Goal: Browse casually: Explore the website without a specific task or goal

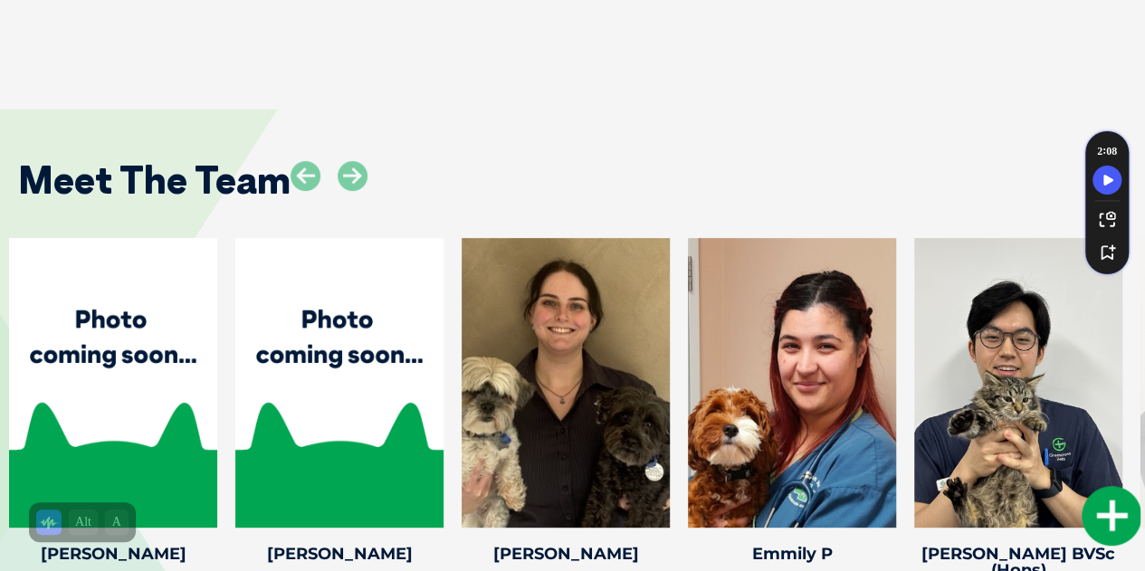
scroll to position [3655, 0]
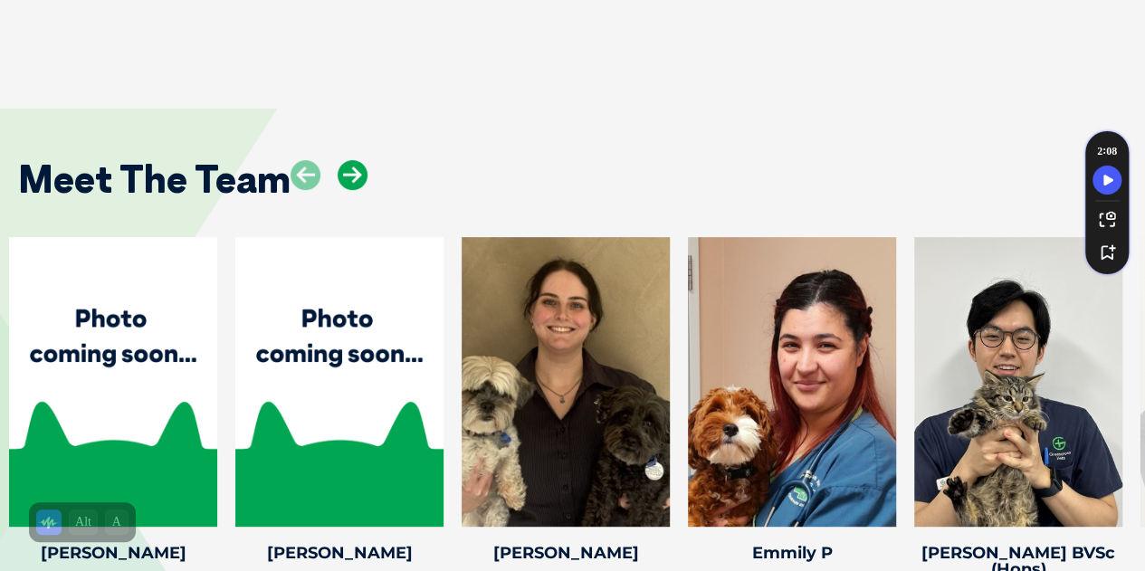
click at [348, 160] on icon at bounding box center [353, 175] width 30 height 30
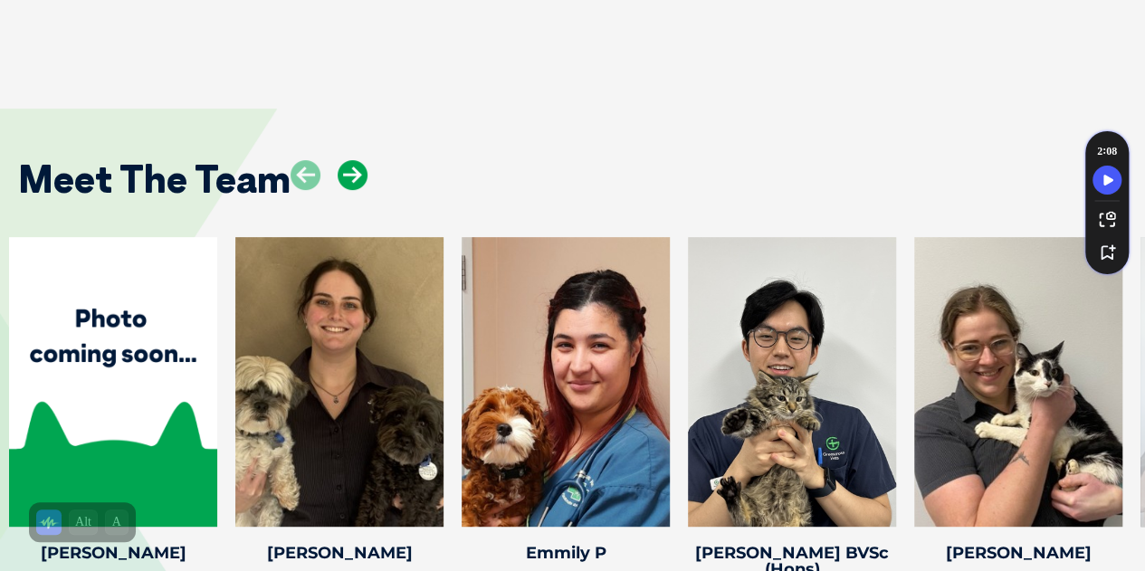
click at [349, 160] on icon at bounding box center [353, 175] width 30 height 30
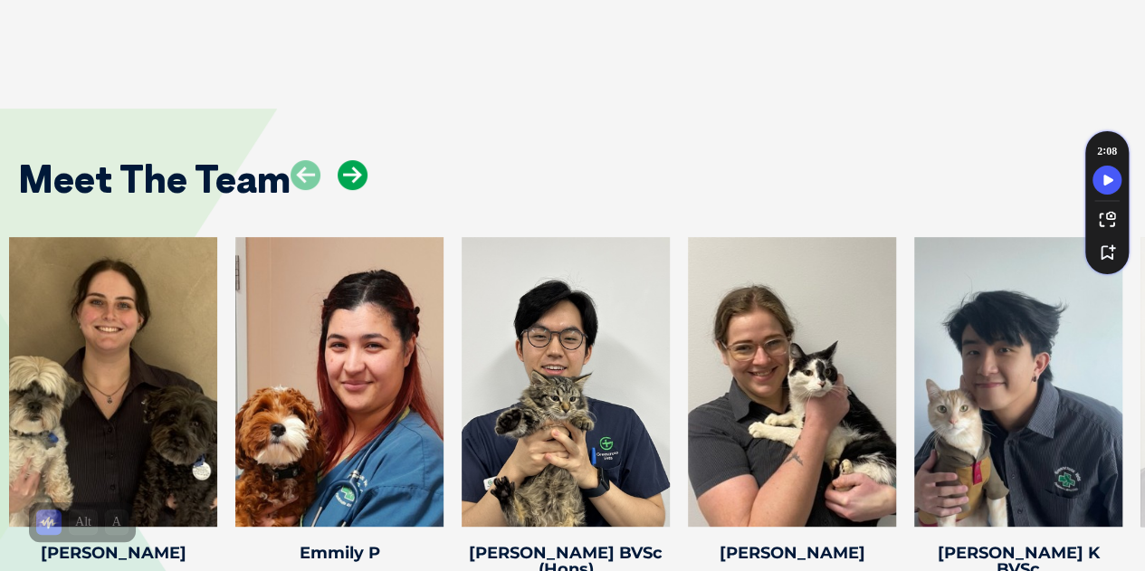
click at [349, 160] on icon at bounding box center [353, 175] width 30 height 30
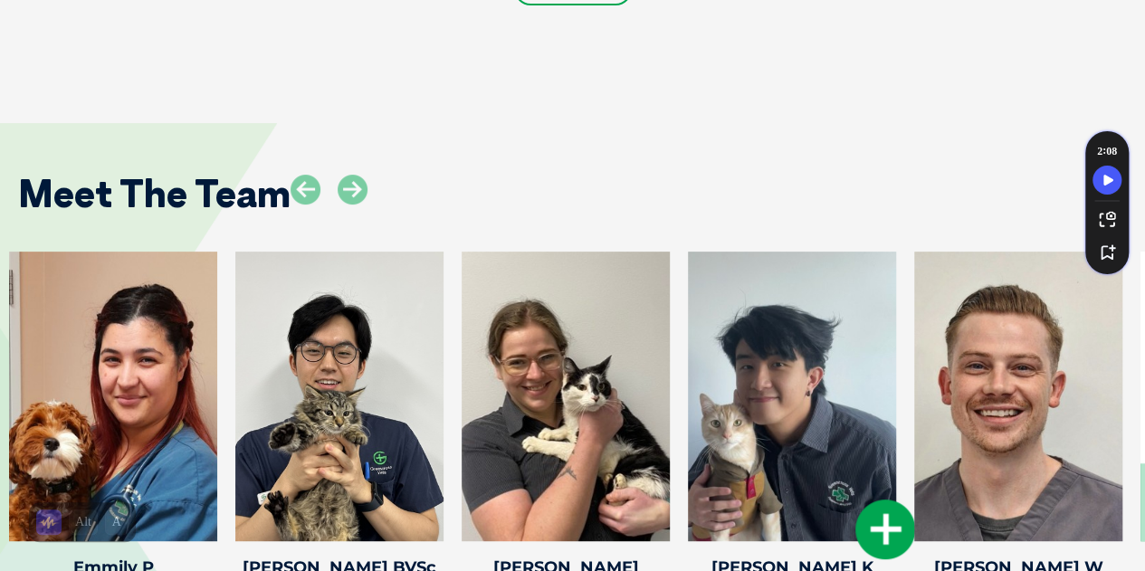
scroll to position [3640, 0]
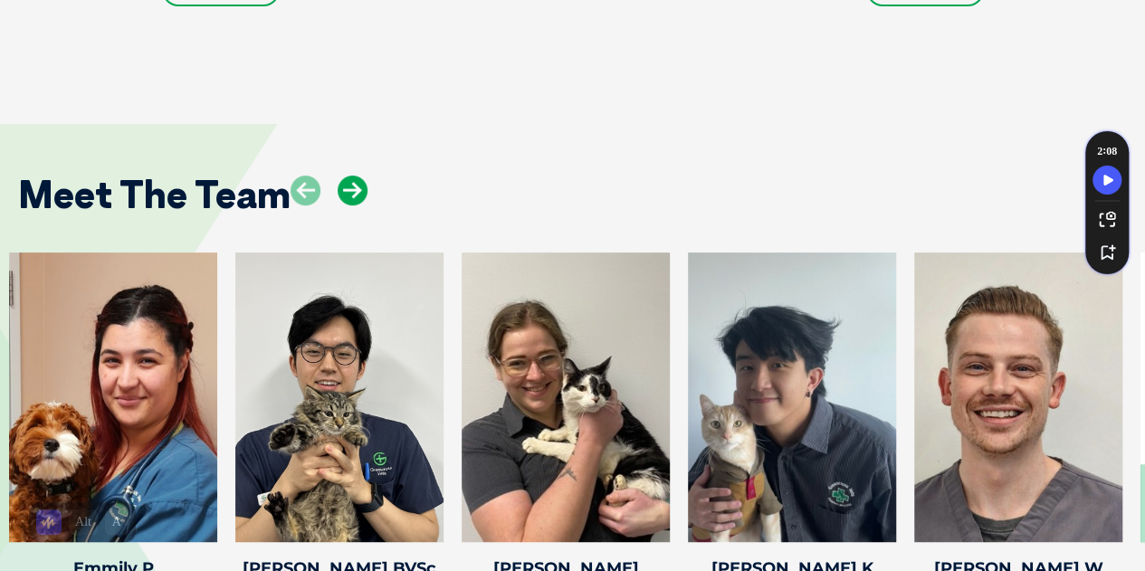
click at [355, 176] on icon at bounding box center [353, 191] width 30 height 30
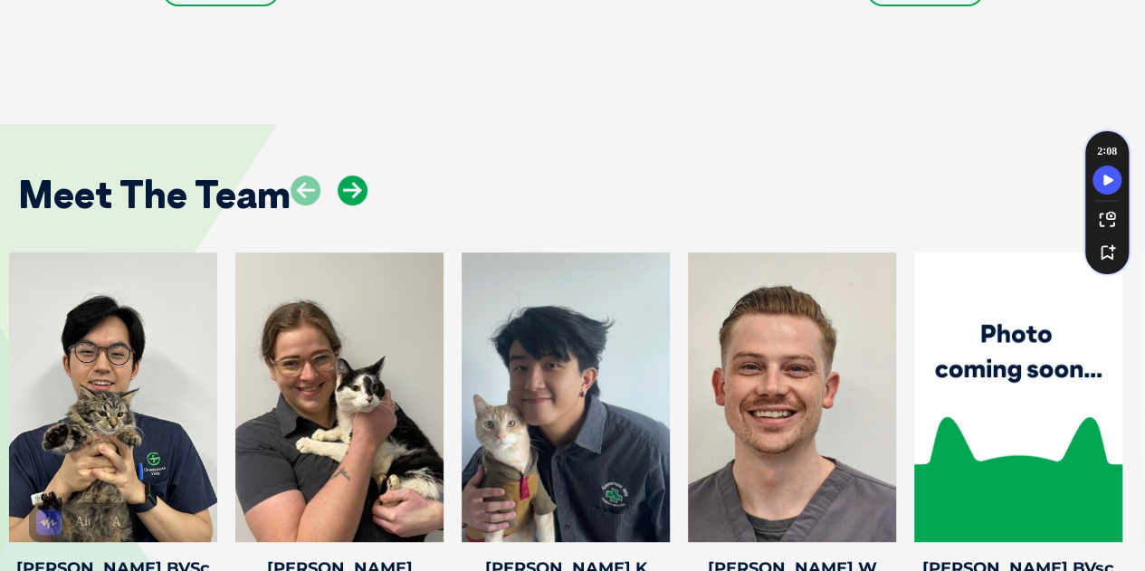
click at [355, 176] on icon at bounding box center [353, 191] width 30 height 30
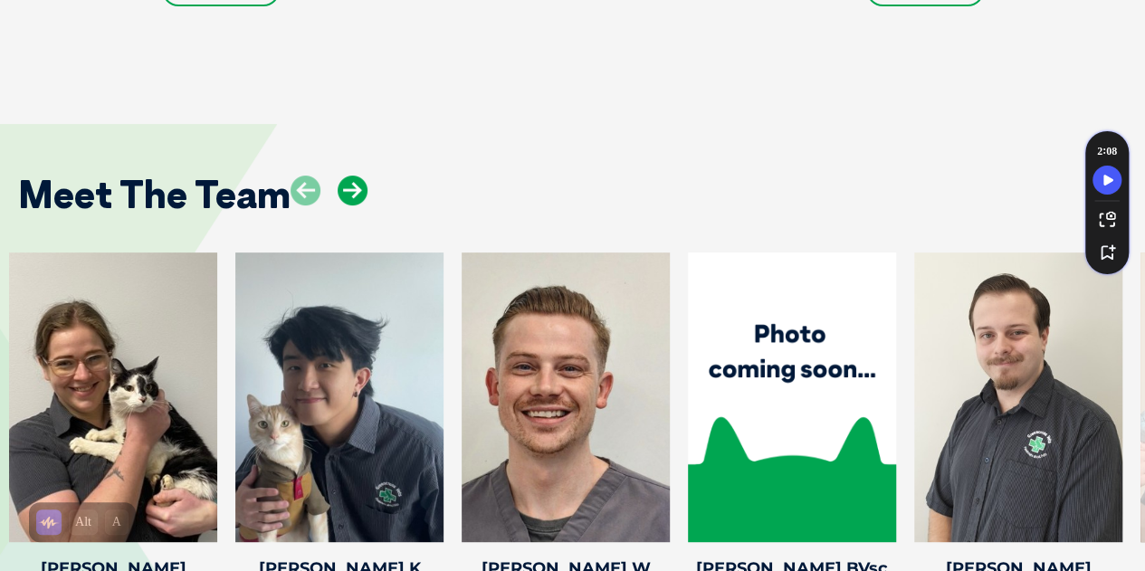
click at [355, 176] on icon at bounding box center [353, 191] width 30 height 30
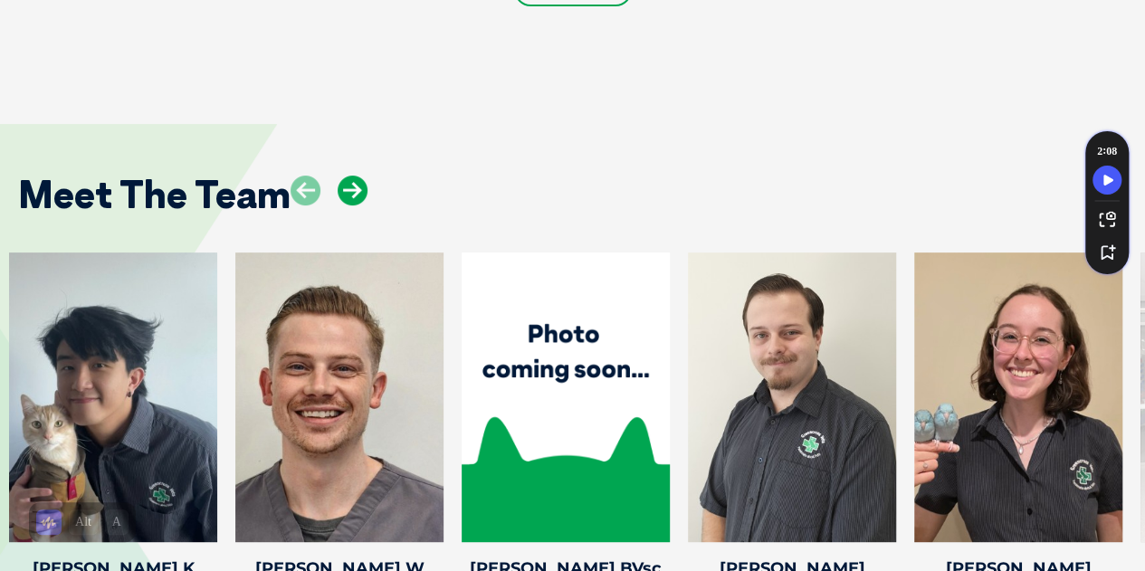
click at [355, 176] on icon at bounding box center [353, 191] width 30 height 30
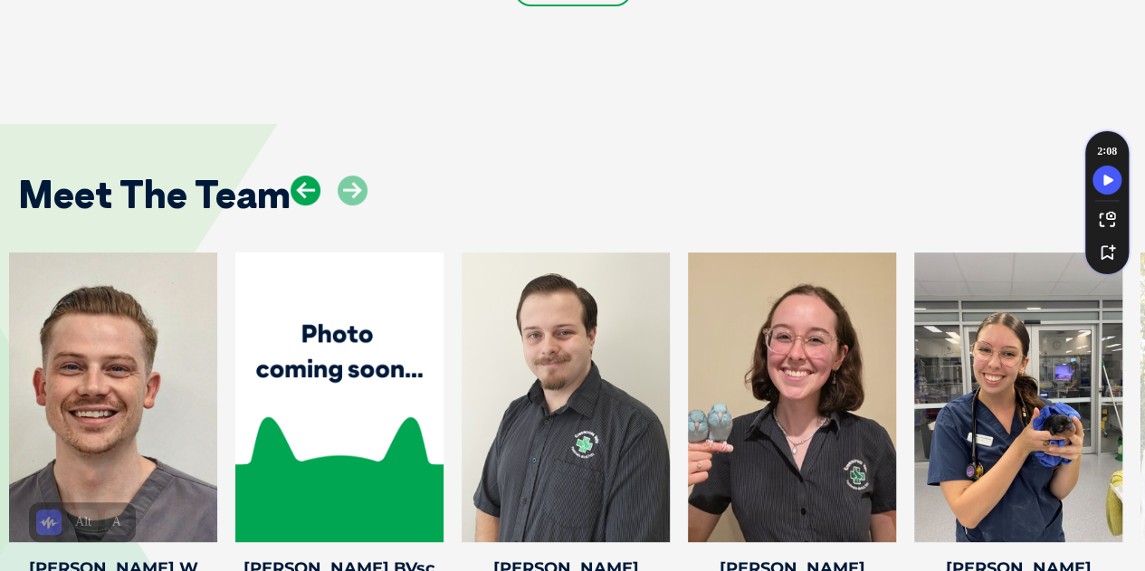
click at [304, 176] on icon at bounding box center [306, 191] width 30 height 30
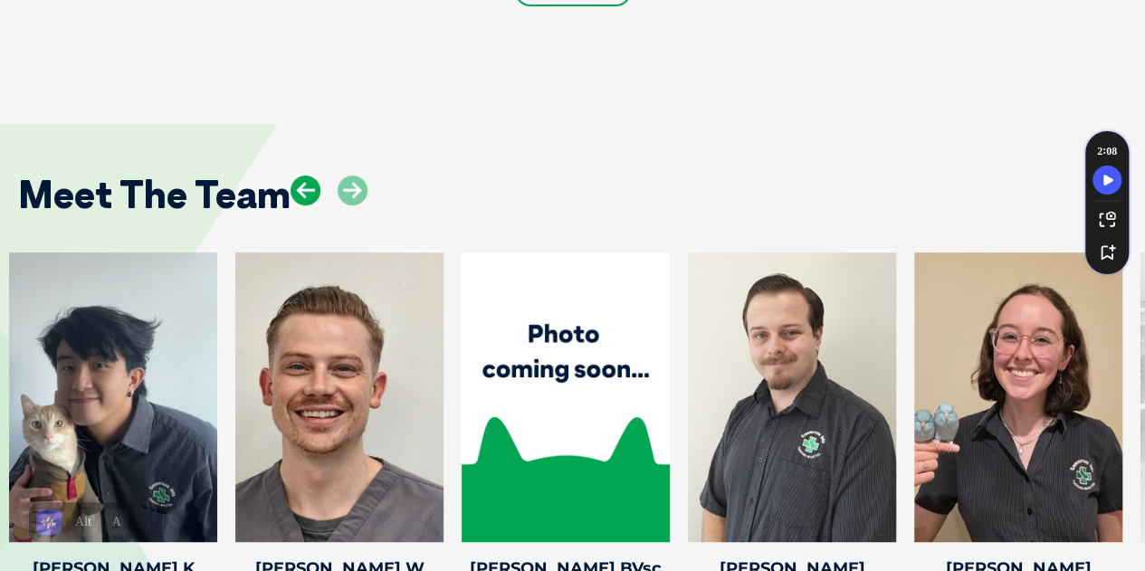
click at [304, 176] on icon at bounding box center [306, 191] width 30 height 30
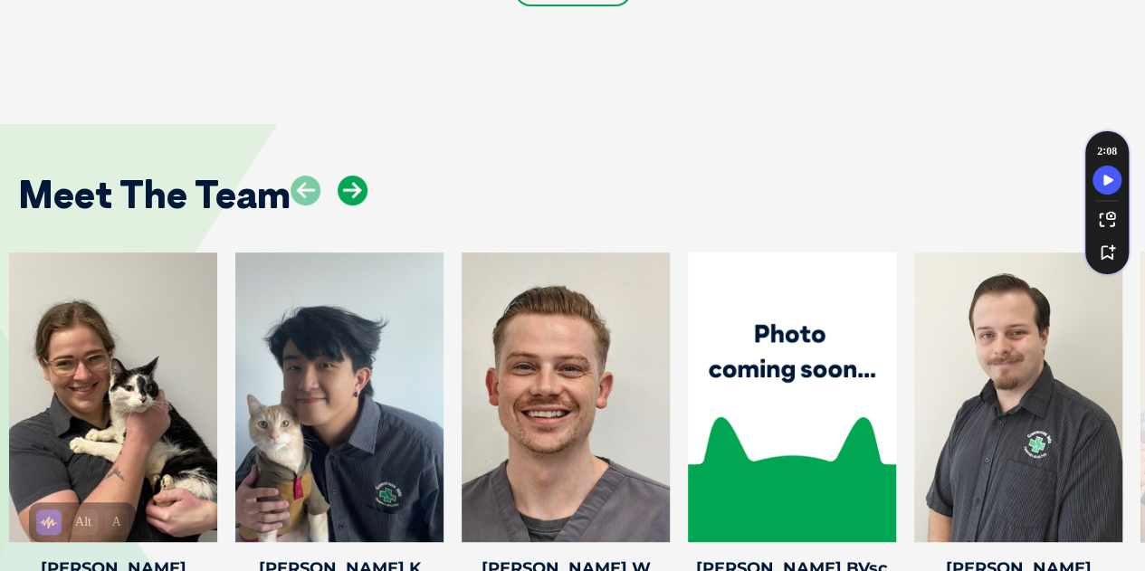
click at [358, 176] on icon at bounding box center [353, 191] width 30 height 30
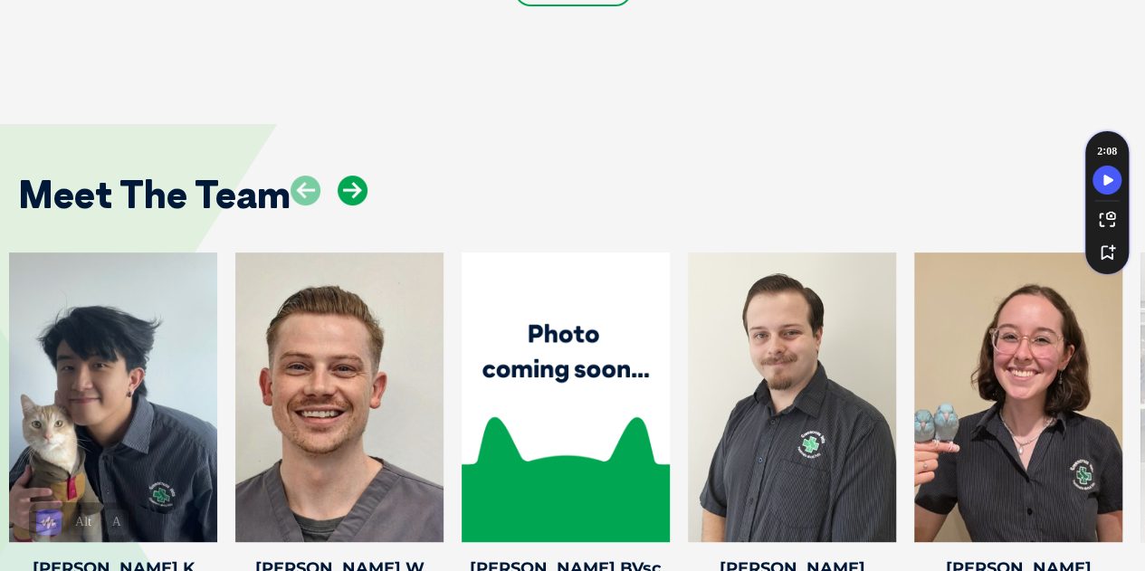
click at [358, 176] on icon at bounding box center [353, 191] width 30 height 30
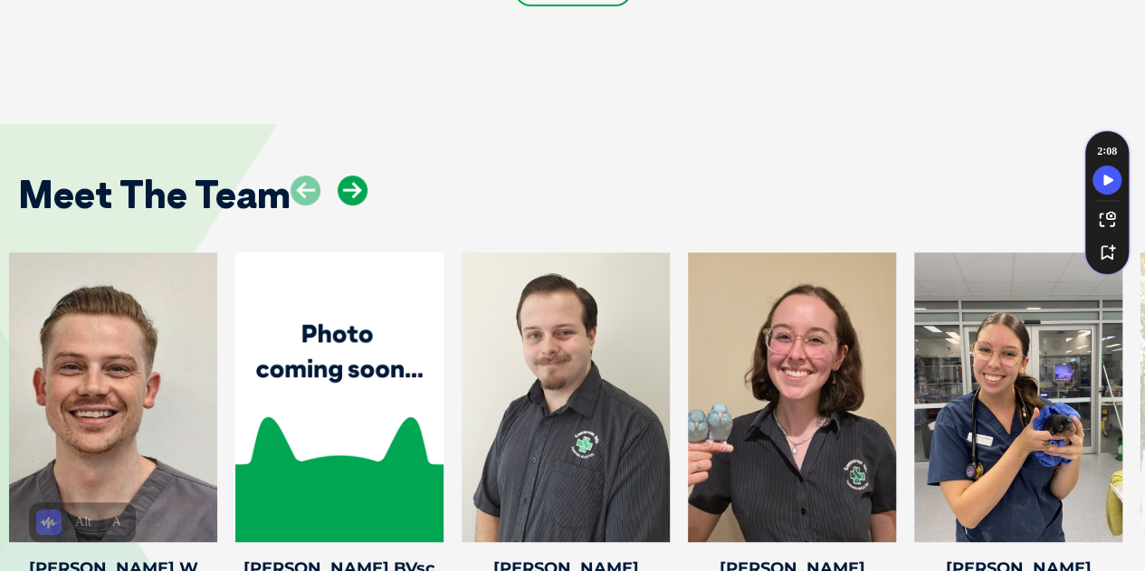
click at [358, 176] on icon at bounding box center [353, 191] width 30 height 30
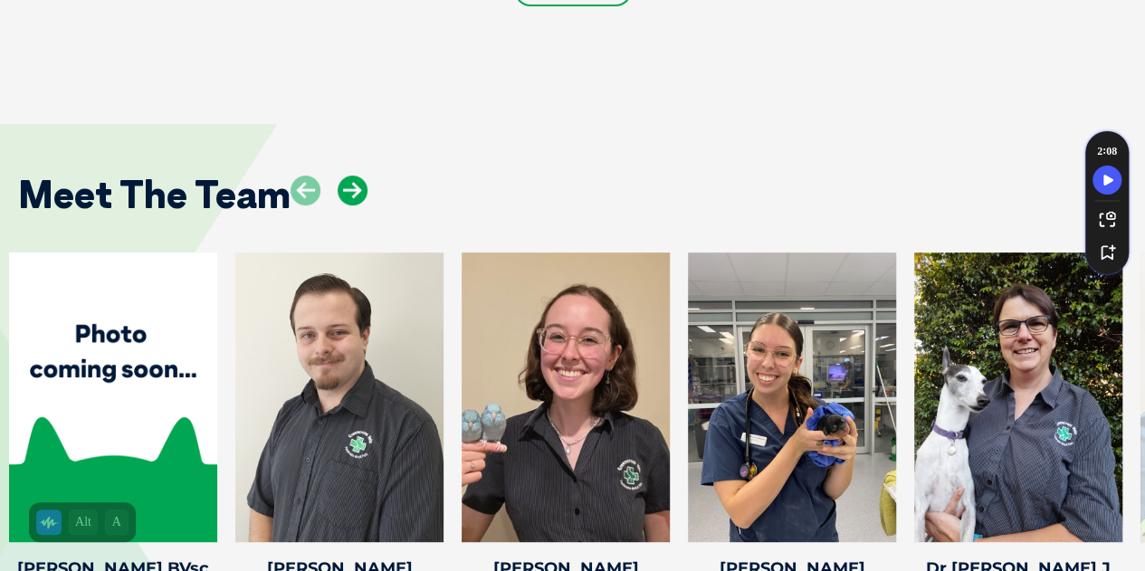
click at [358, 176] on icon at bounding box center [353, 191] width 30 height 30
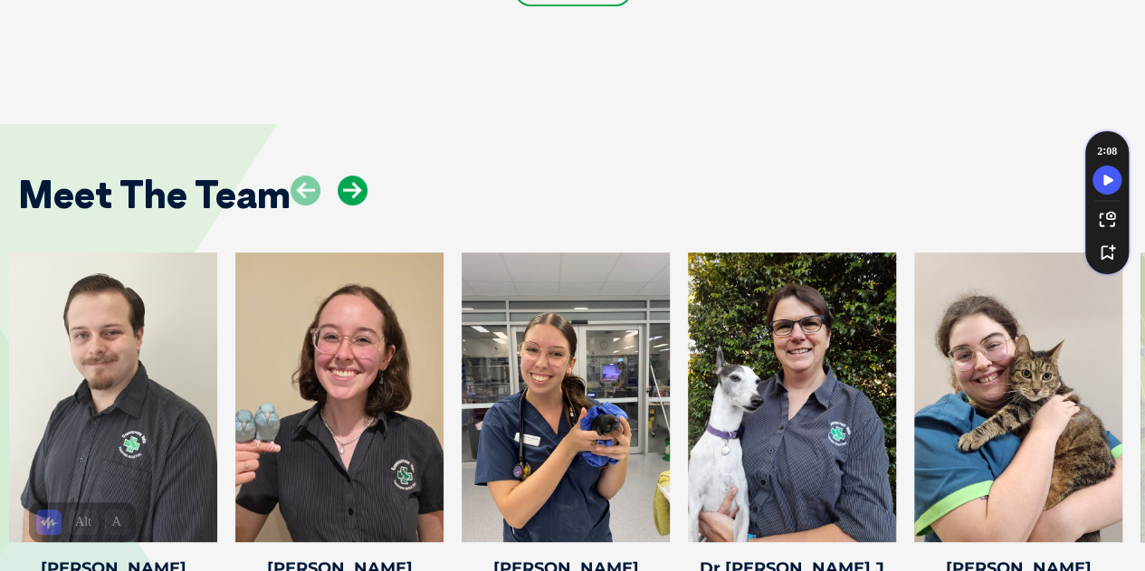
click at [358, 176] on icon at bounding box center [353, 191] width 30 height 30
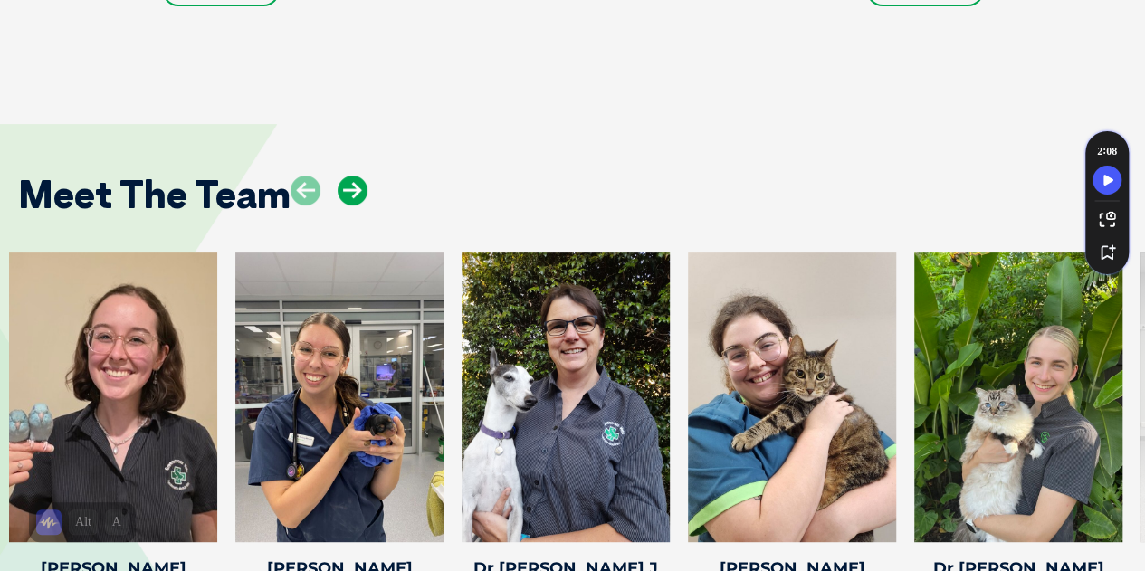
click at [358, 176] on icon at bounding box center [353, 191] width 30 height 30
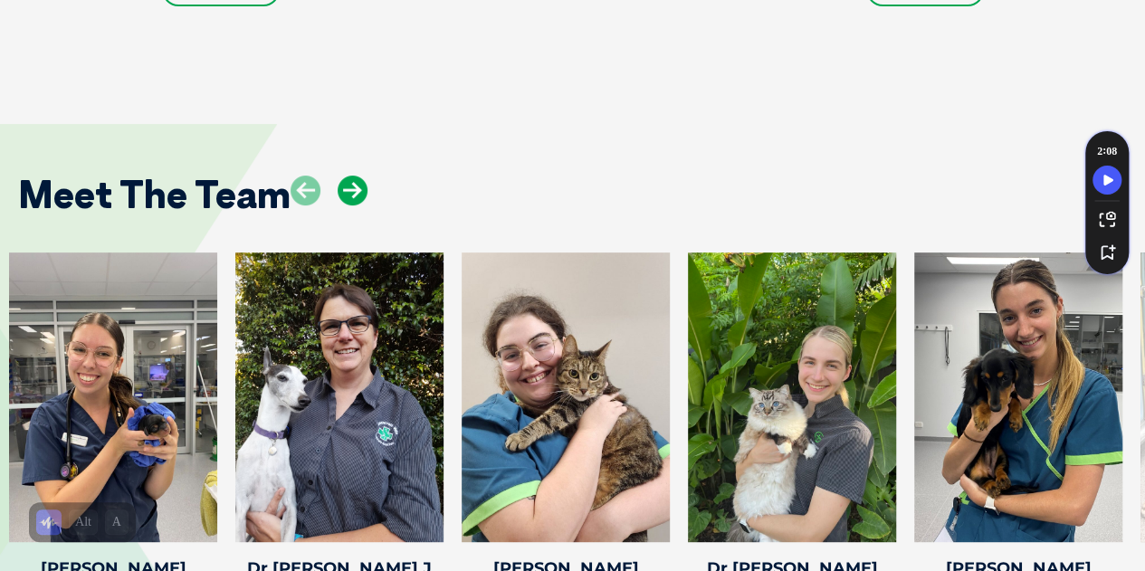
click at [358, 176] on icon at bounding box center [353, 191] width 30 height 30
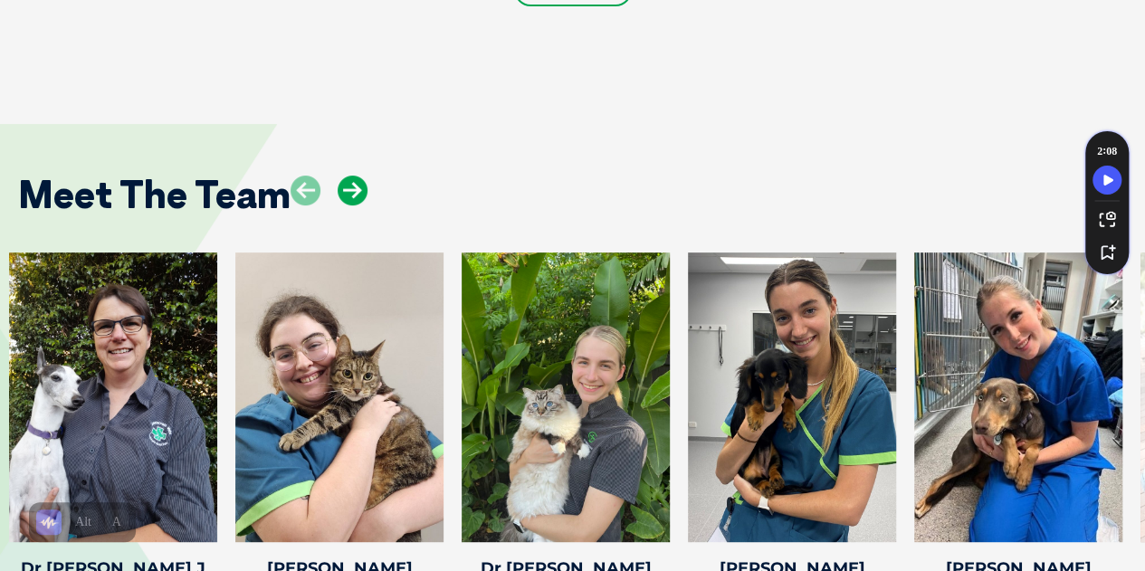
click at [353, 176] on icon at bounding box center [353, 191] width 30 height 30
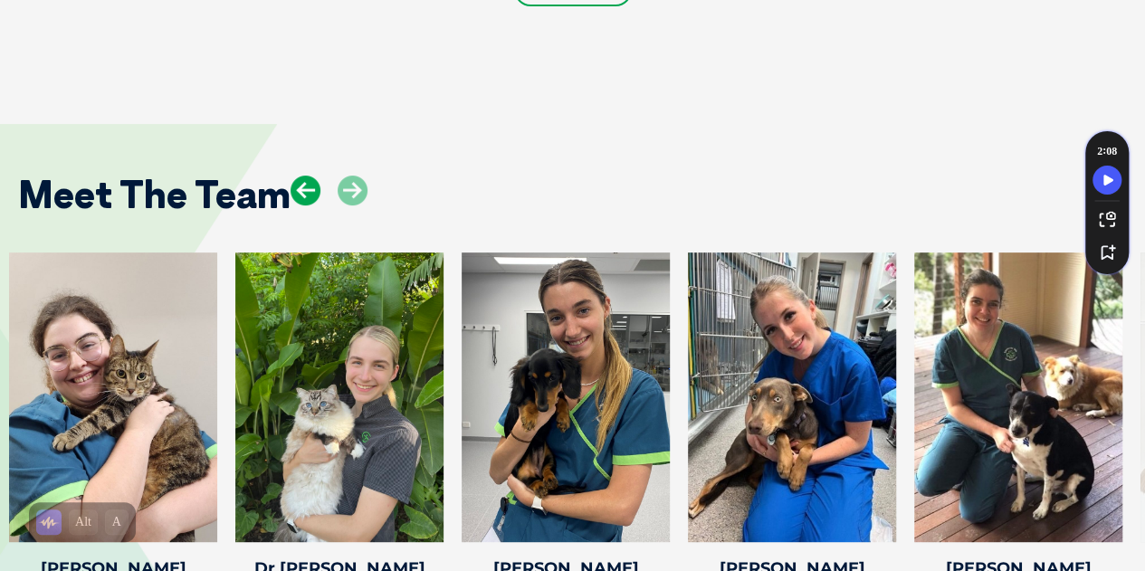
click at [301, 176] on icon at bounding box center [306, 191] width 30 height 30
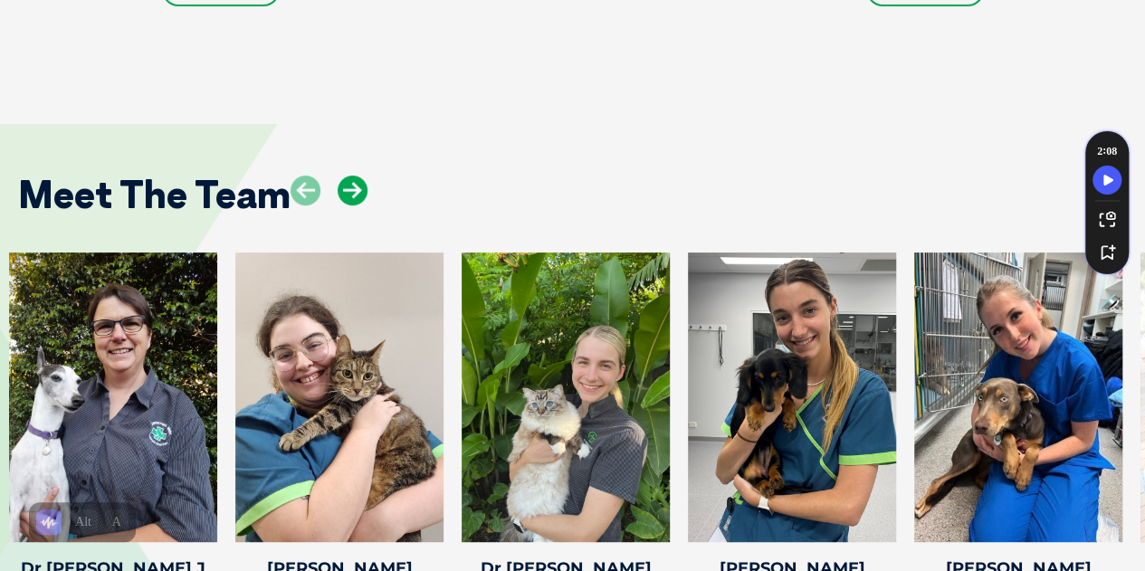
click at [346, 176] on icon at bounding box center [353, 191] width 30 height 30
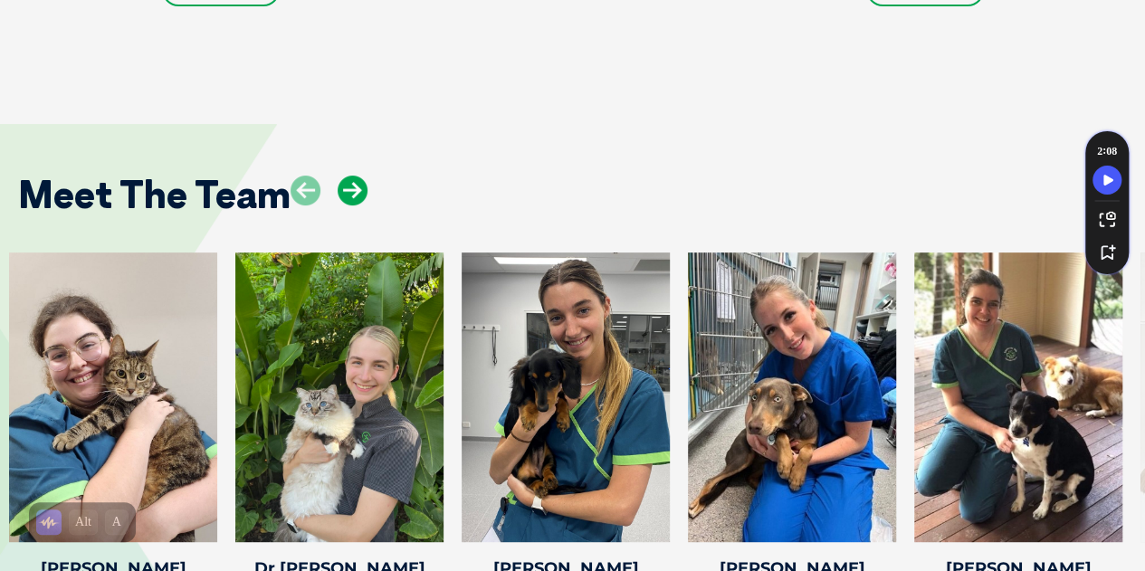
click at [346, 176] on icon at bounding box center [353, 191] width 30 height 30
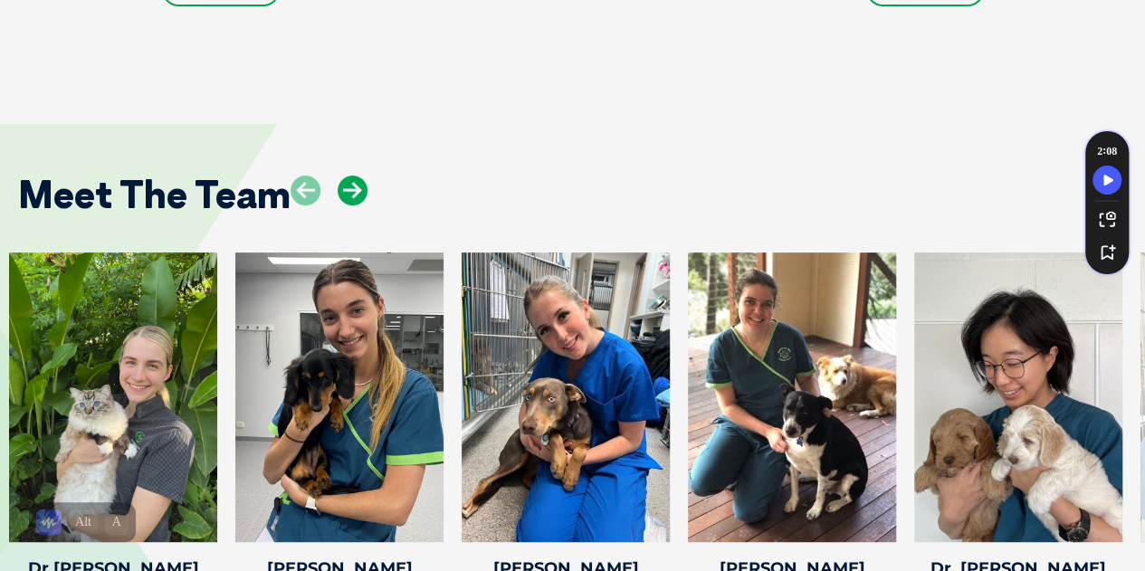
click at [346, 176] on icon at bounding box center [353, 191] width 30 height 30
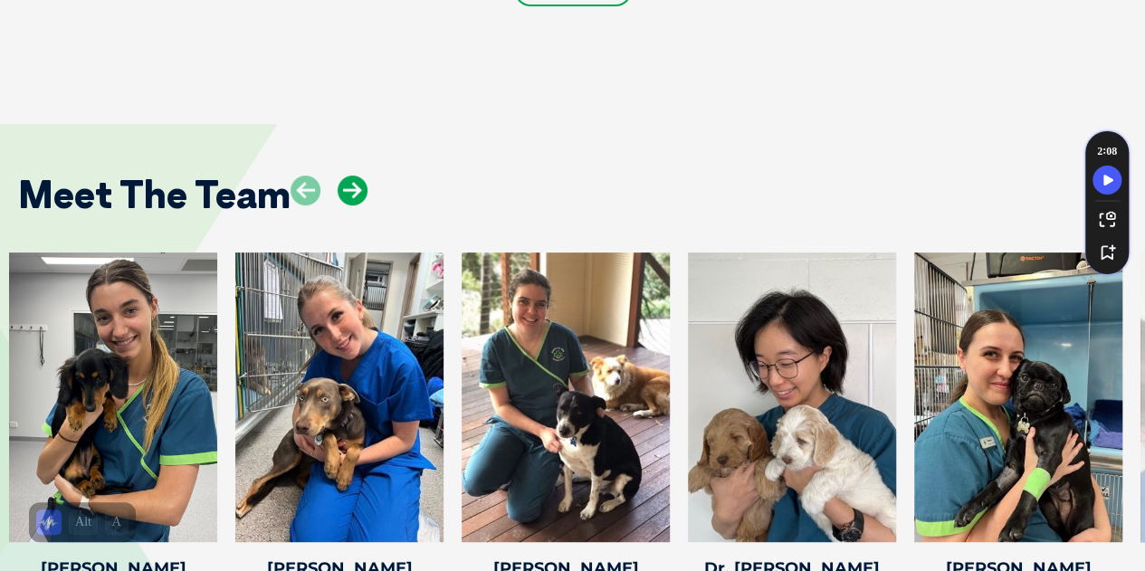
click at [346, 176] on icon at bounding box center [353, 191] width 30 height 30
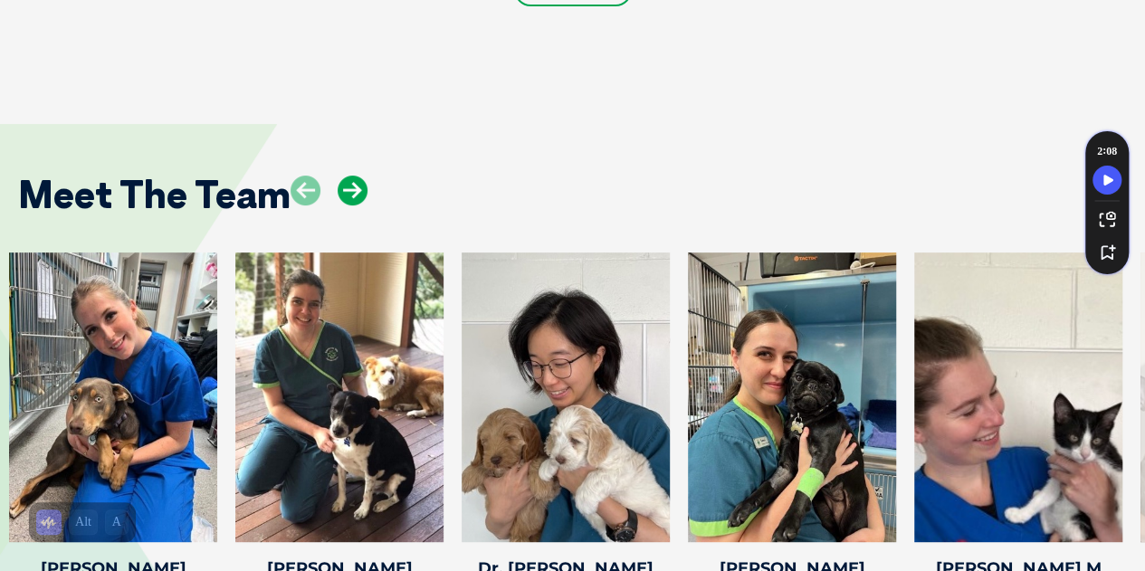
click at [340, 176] on icon at bounding box center [353, 191] width 30 height 30
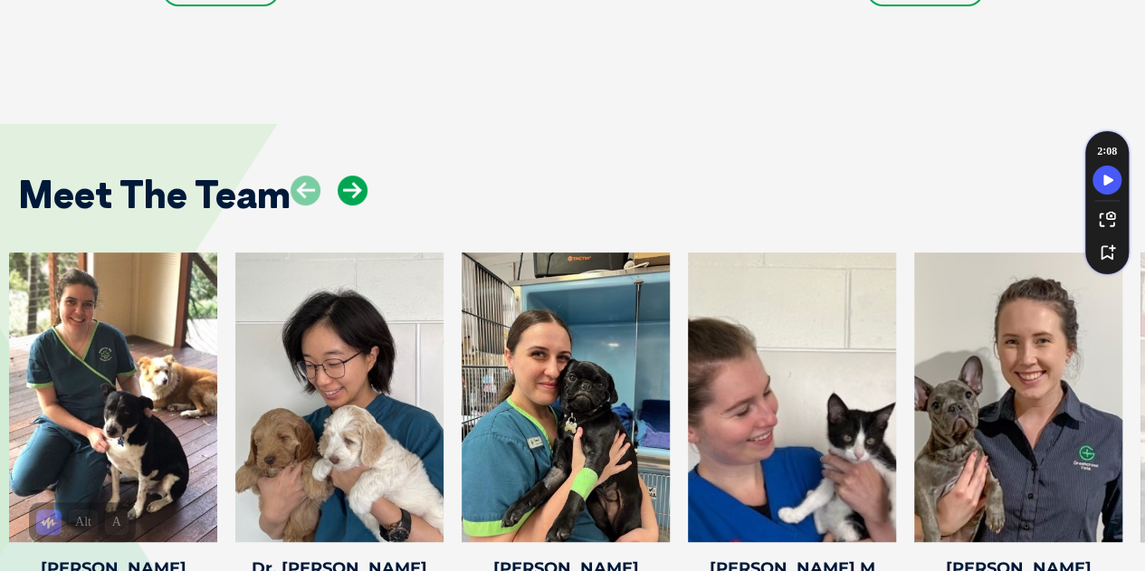
click at [340, 176] on icon at bounding box center [353, 191] width 30 height 30
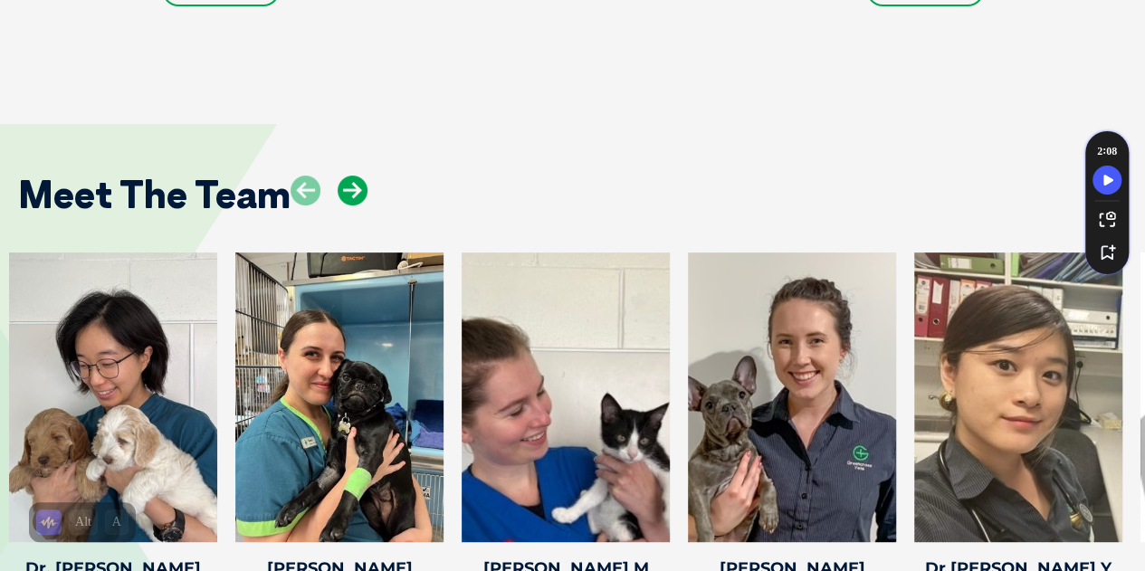
click at [340, 176] on icon at bounding box center [353, 191] width 30 height 30
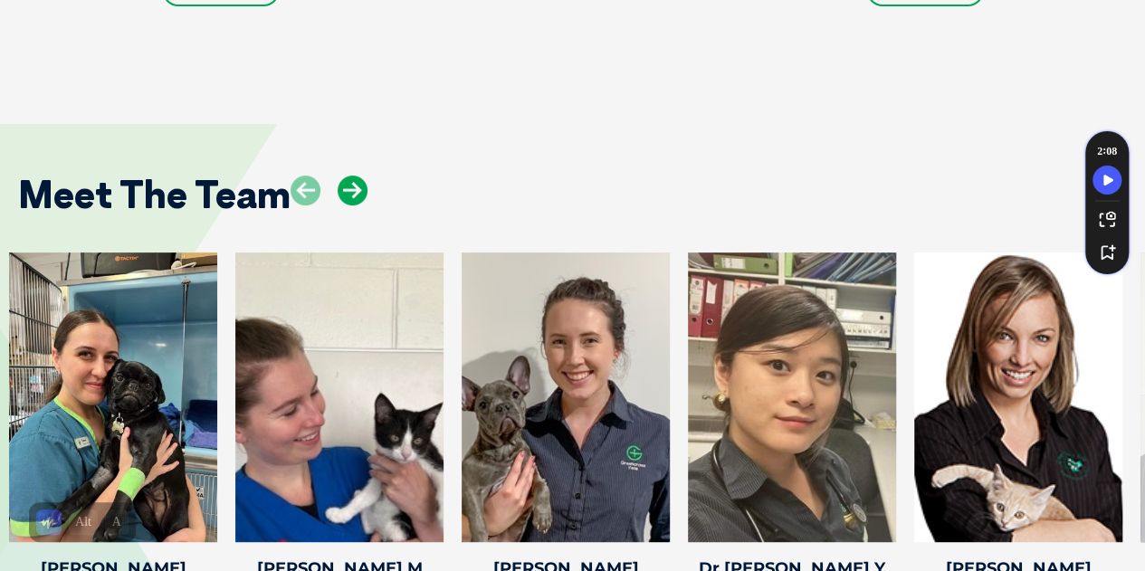
click at [340, 176] on icon at bounding box center [353, 191] width 30 height 30
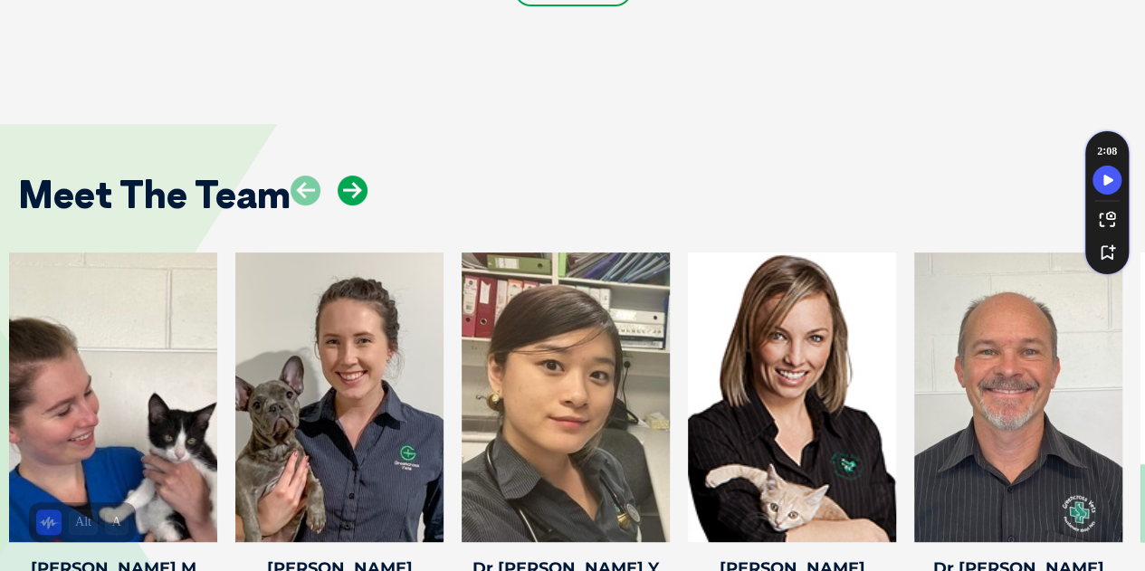
click at [362, 176] on icon at bounding box center [353, 191] width 30 height 30
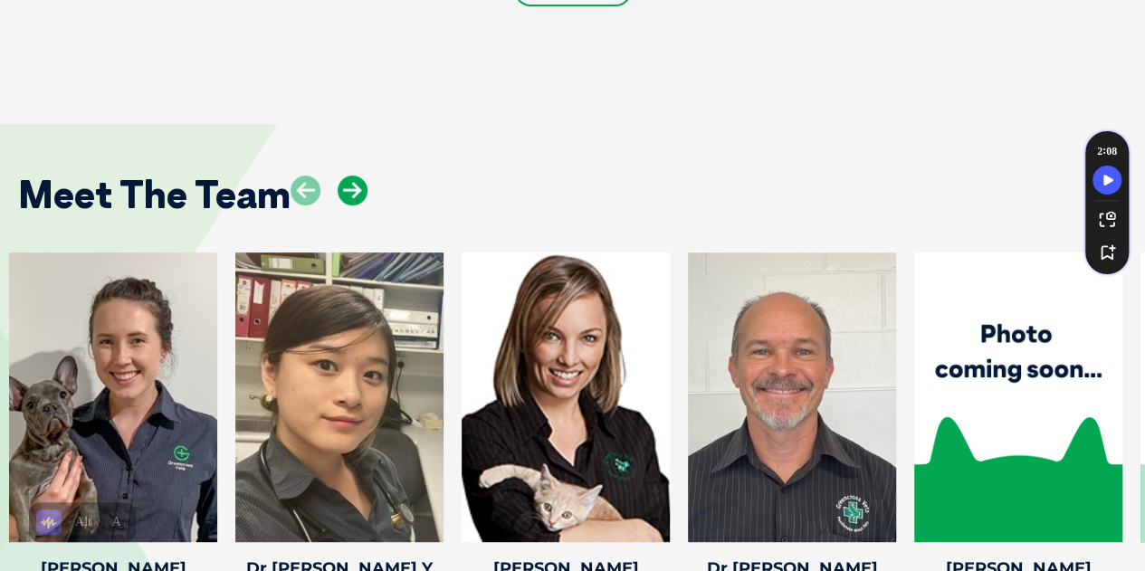
click at [362, 176] on icon at bounding box center [353, 191] width 30 height 30
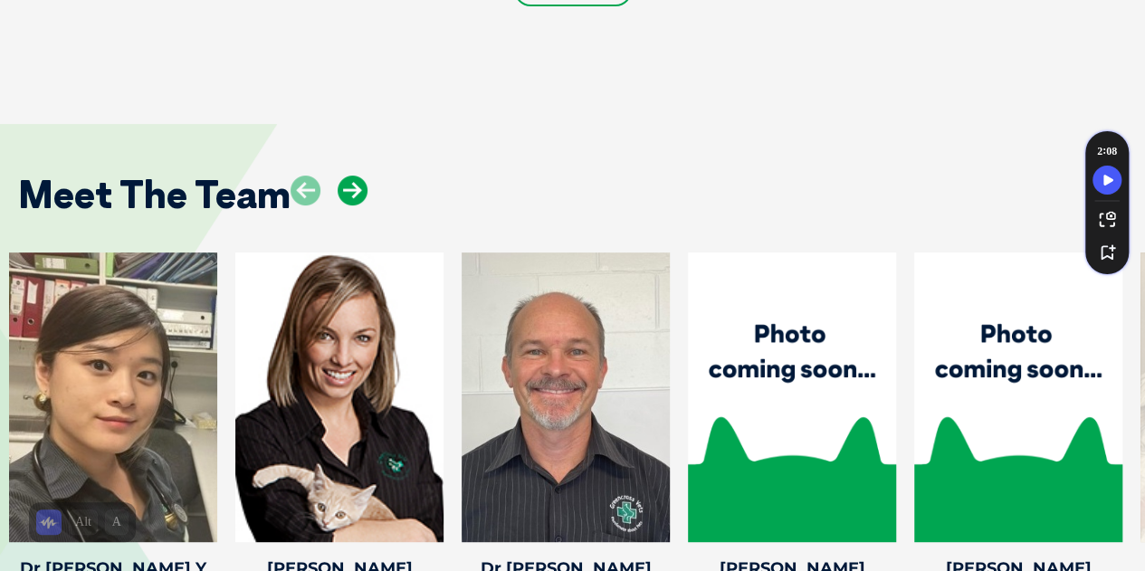
click at [362, 176] on icon at bounding box center [353, 191] width 30 height 30
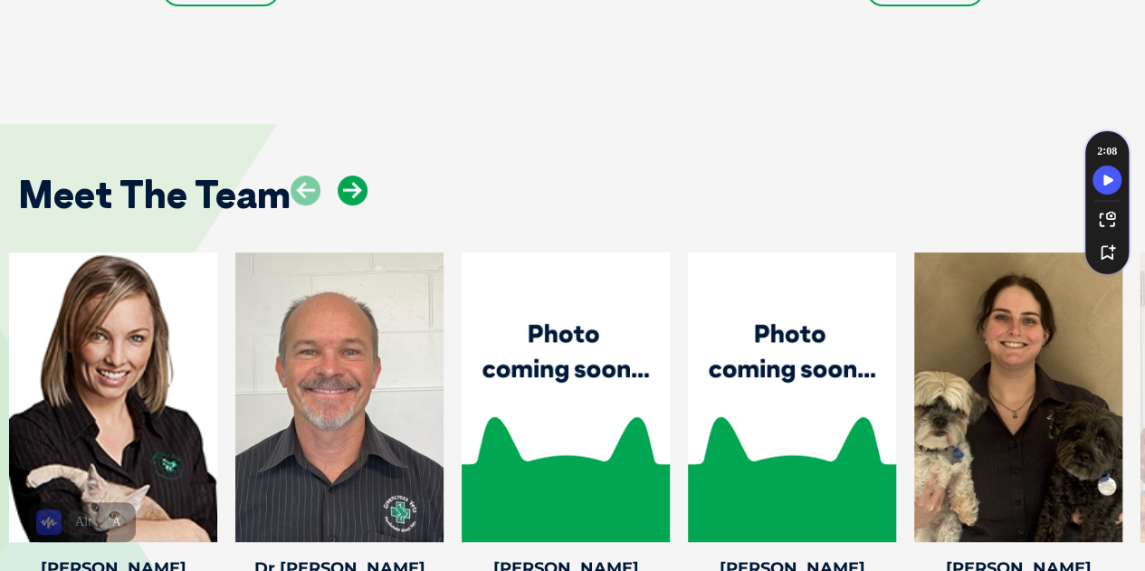
click at [362, 176] on icon at bounding box center [353, 191] width 30 height 30
click at [339, 176] on icon at bounding box center [353, 191] width 30 height 30
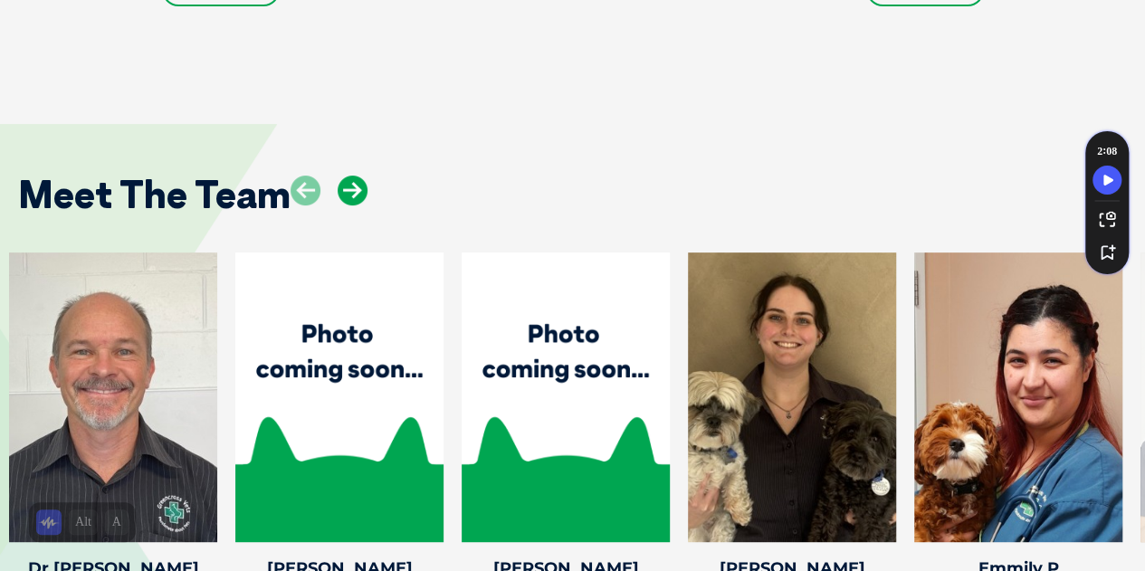
click at [339, 176] on icon at bounding box center [353, 191] width 30 height 30
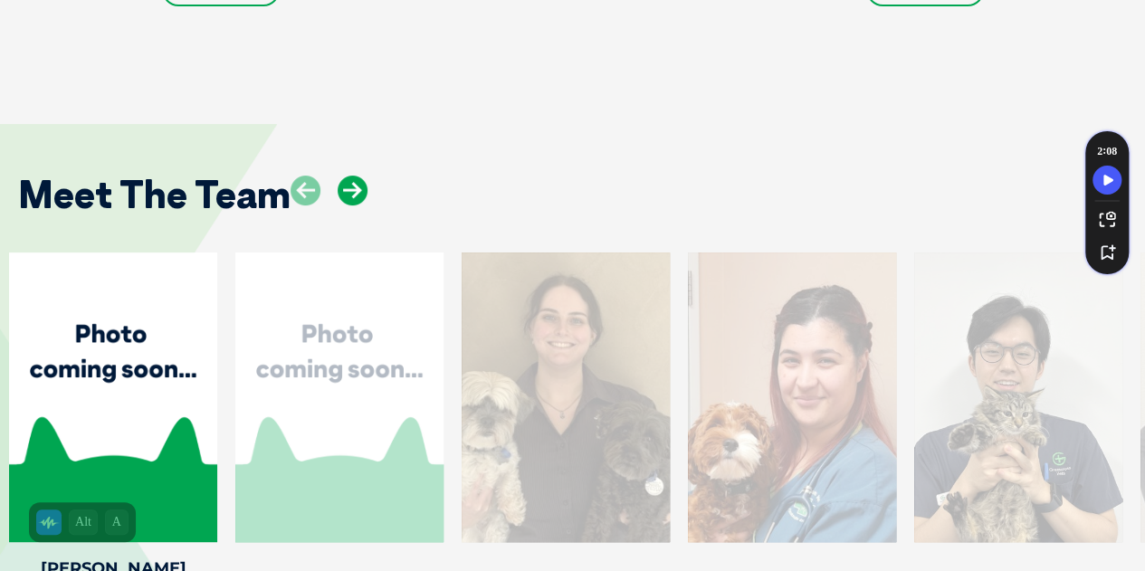
click at [339, 176] on icon at bounding box center [353, 191] width 30 height 30
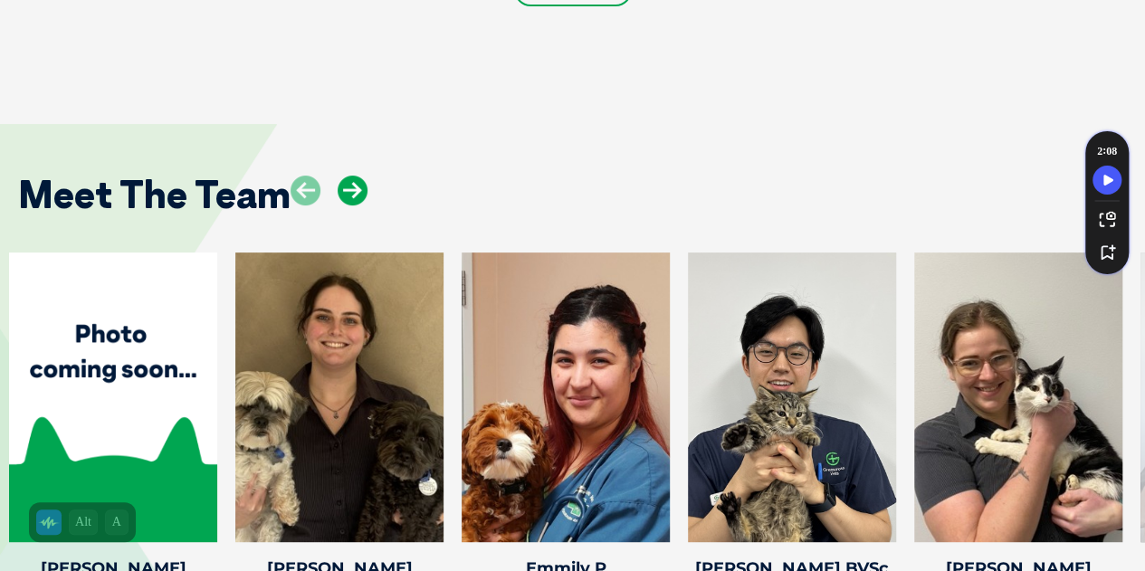
click at [339, 176] on icon at bounding box center [353, 191] width 30 height 30
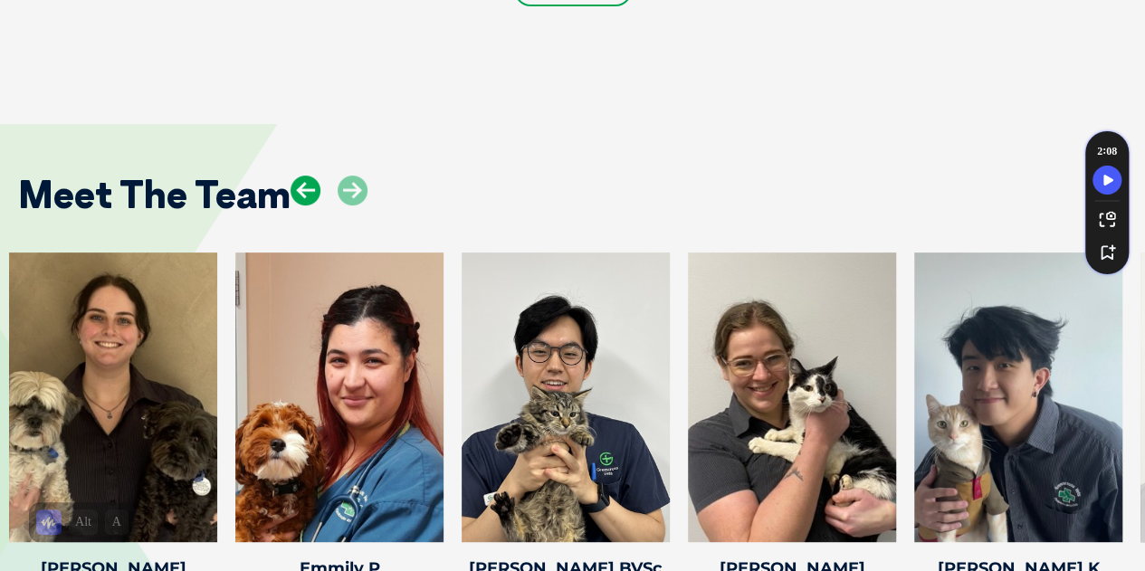
click at [308, 176] on icon at bounding box center [306, 191] width 30 height 30
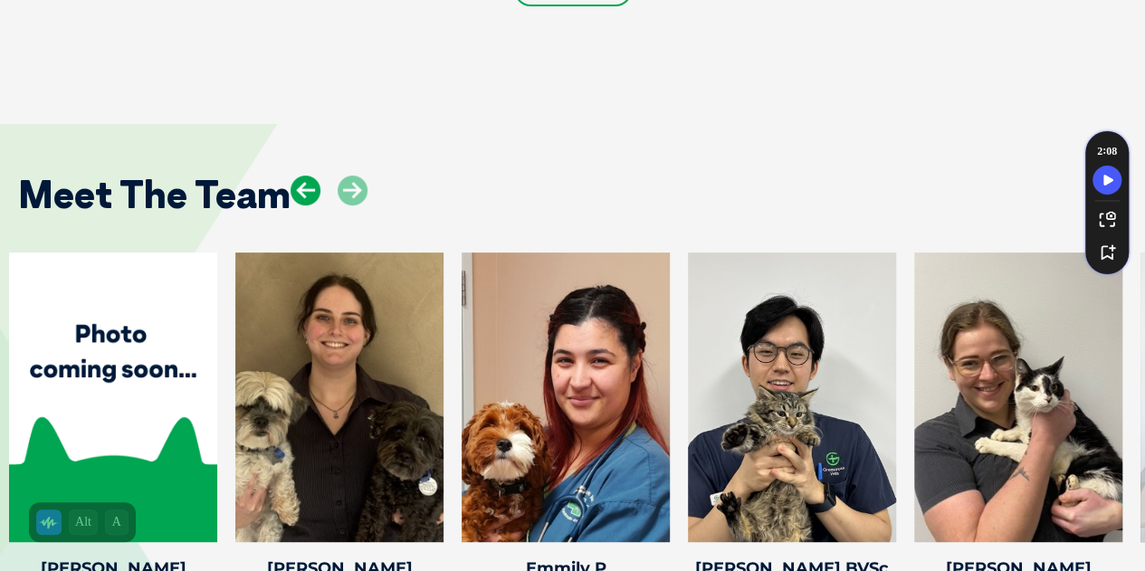
click at [308, 176] on icon at bounding box center [306, 191] width 30 height 30
click at [338, 176] on icon at bounding box center [353, 191] width 30 height 30
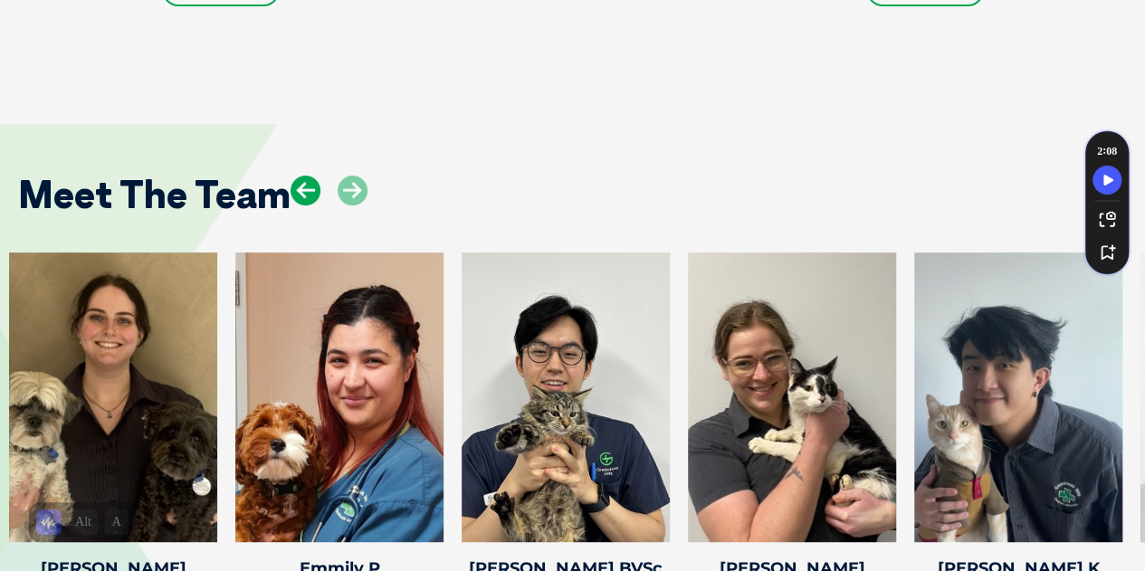
click at [310, 176] on icon at bounding box center [306, 191] width 30 height 30
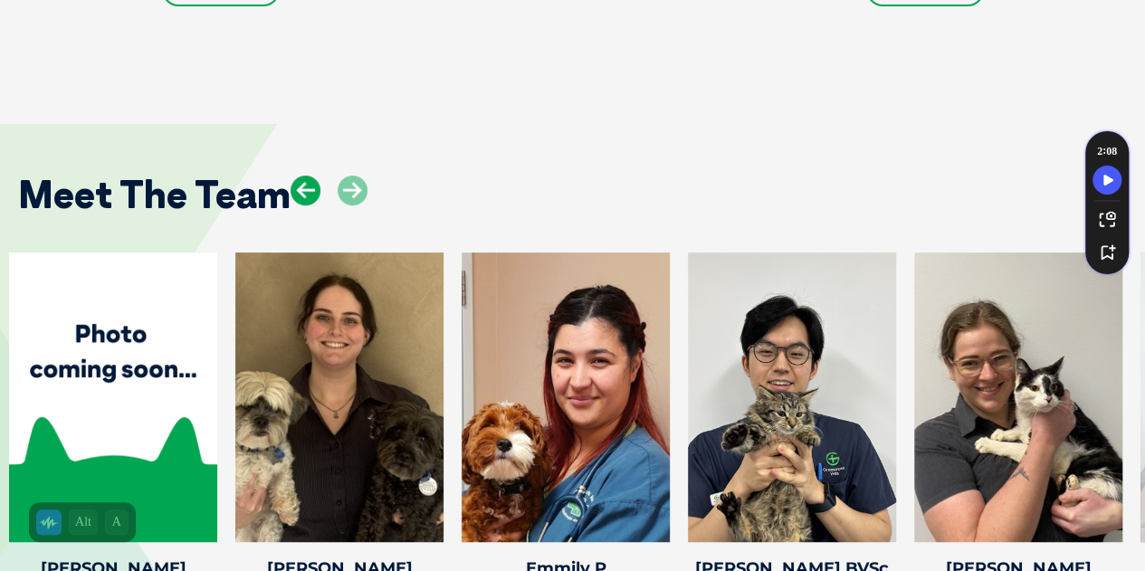
click at [310, 176] on icon at bounding box center [306, 191] width 30 height 30
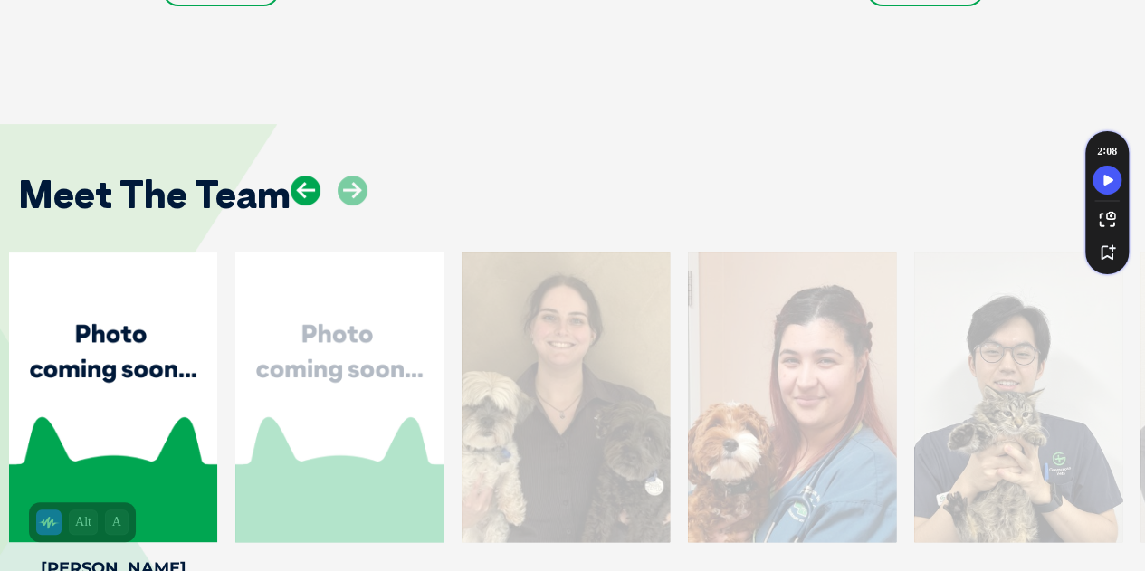
click at [310, 176] on icon at bounding box center [306, 191] width 30 height 30
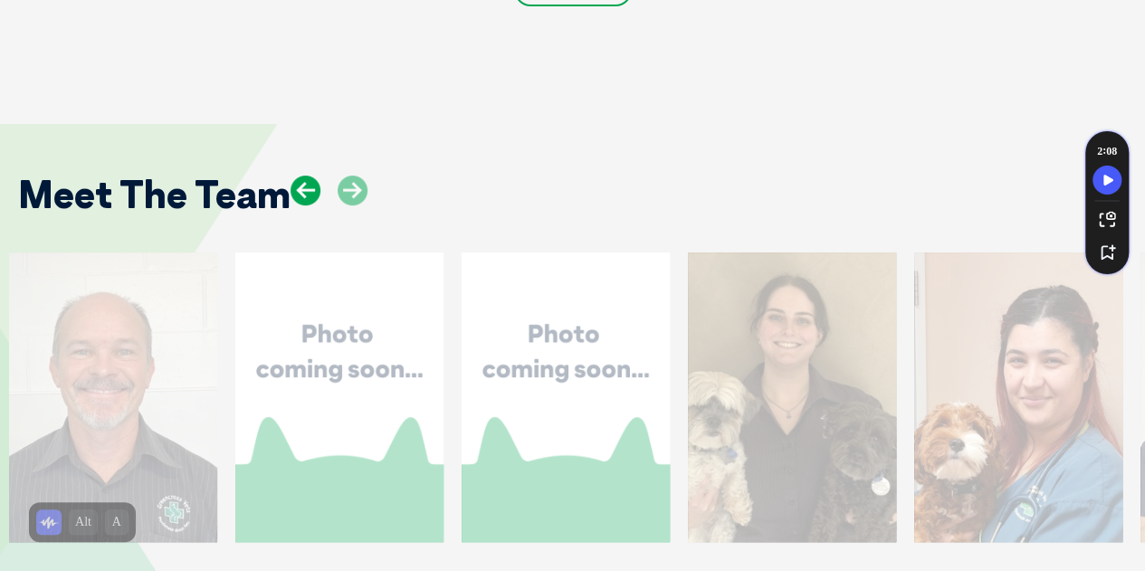
click at [310, 176] on icon at bounding box center [306, 191] width 30 height 30
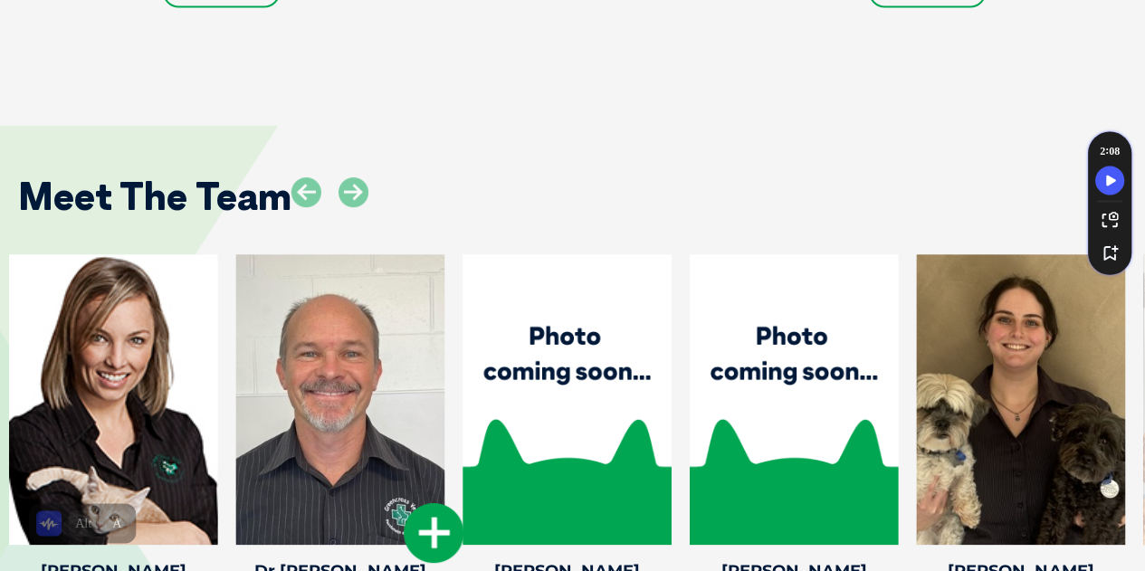
scroll to position [3638, 0]
